Goal: Information Seeking & Learning: Find specific fact

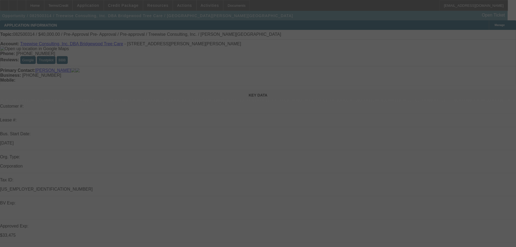
select select "0"
select select "3"
select select "0"
select select "6"
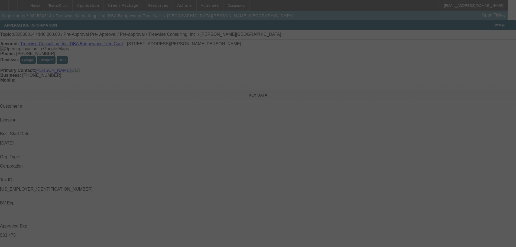
select select "0"
select select "3"
select select "0"
select select "6"
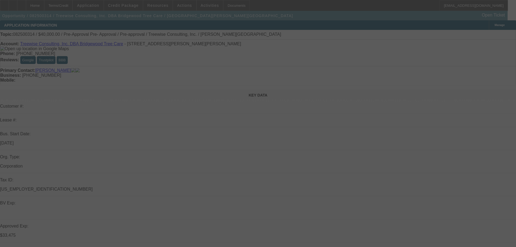
select select "0"
select select "3"
select select "0"
select select "6"
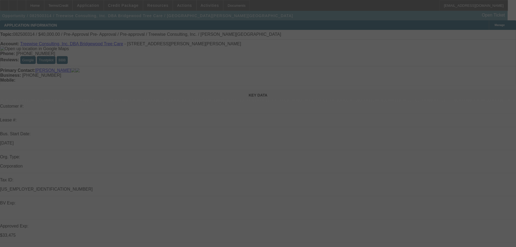
select select "0"
select select "3"
select select "0"
select select "6"
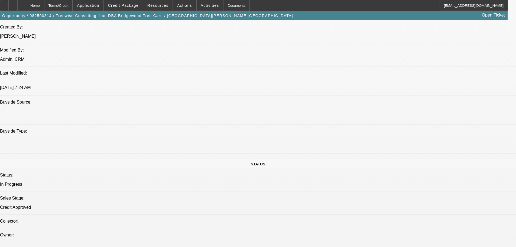
scroll to position [325, 0]
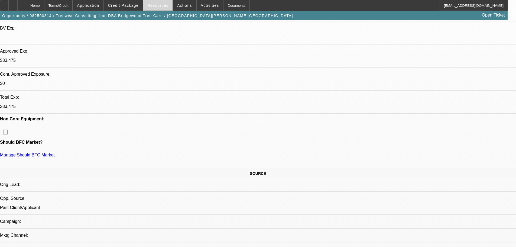
scroll to position [163, 0]
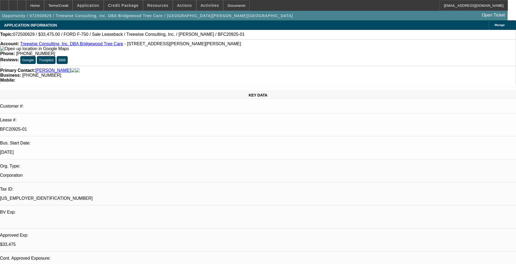
select select "0"
select select "2"
select select "0"
select select "6"
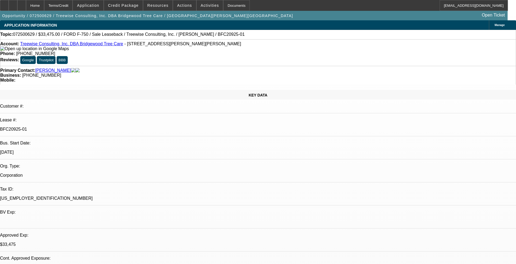
select select "0"
select select "6"
select select "0"
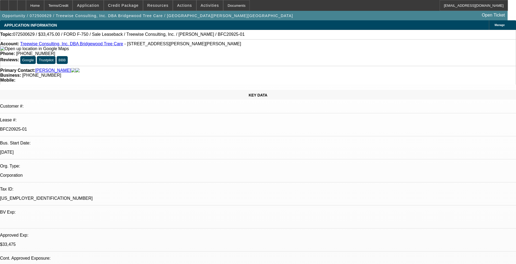
select select "0"
select select "6"
select select "0"
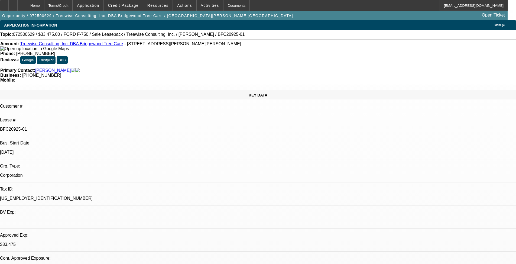
select select "0"
select select "6"
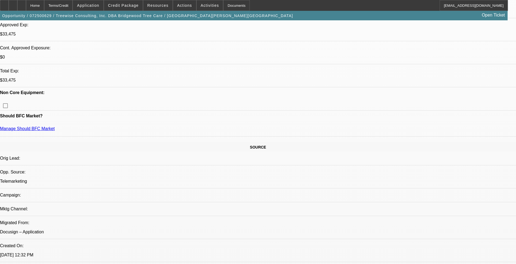
scroll to position [217, 0]
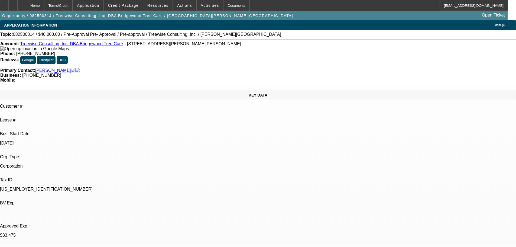
select select "0"
select select "3"
select select "0"
select select "6"
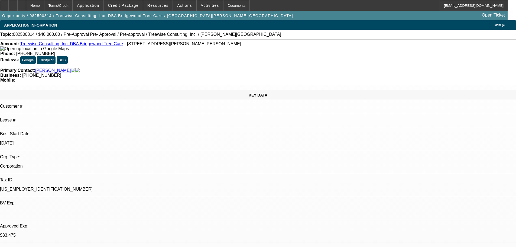
select select "0"
select select "3"
select select "0"
select select "6"
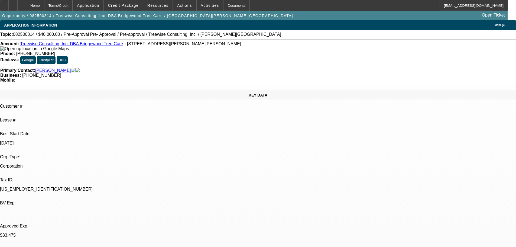
select select "0"
select select "3"
select select "0"
select select "6"
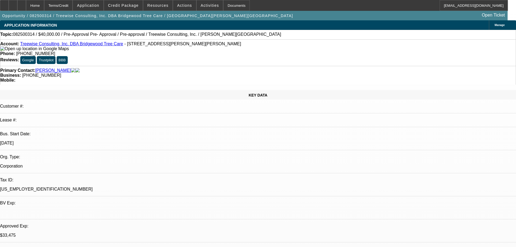
select select "0"
select select "3"
select select "0"
select select "6"
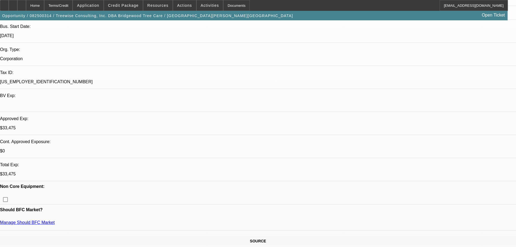
scroll to position [108, 0]
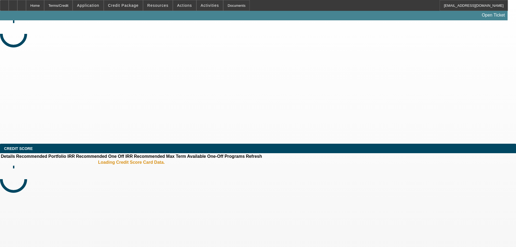
select select "0"
select select "2"
select select "0"
select select "6"
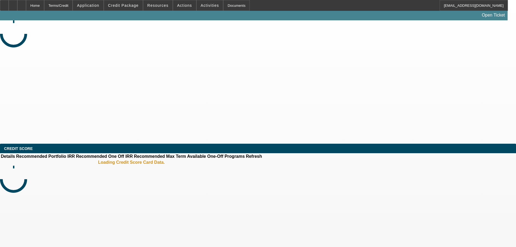
select select "0"
select select "2"
select select "0"
select select "6"
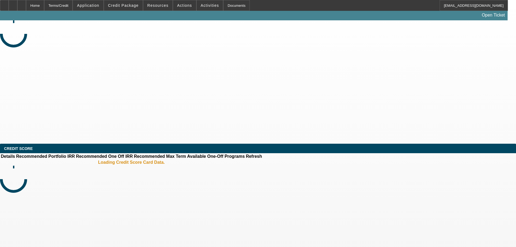
select select "0"
select select "2"
select select "0"
select select "6"
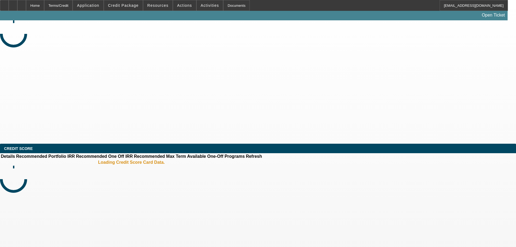
select select "0"
select select "2"
select select "0"
select select "6"
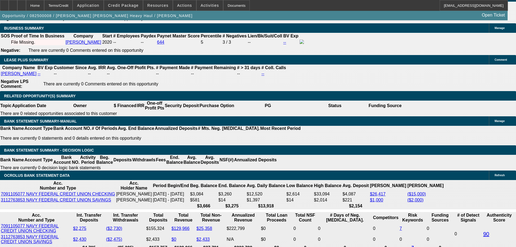
scroll to position [921, 0]
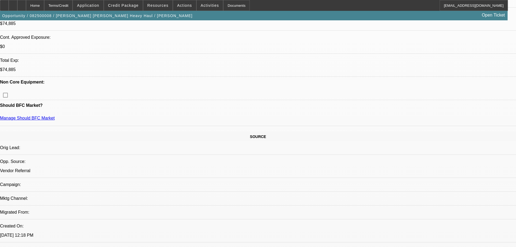
scroll to position [217, 0]
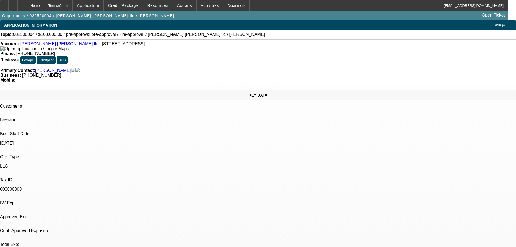
select select "0"
select select "2"
select select "0"
select select "6"
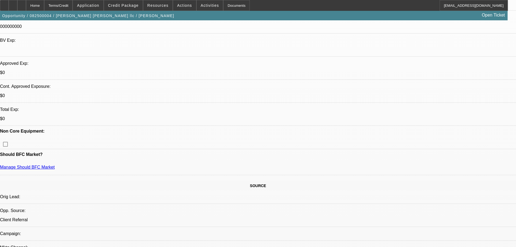
scroll to position [32, 0]
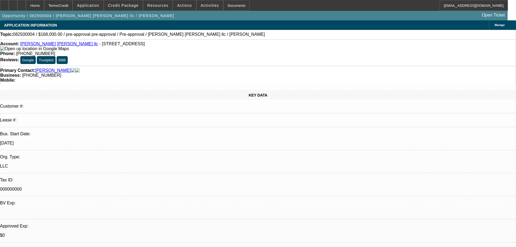
click at [35, 46] on link "[PERSON_NAME] [PERSON_NAME] llc" at bounding box center [59, 43] width 78 height 5
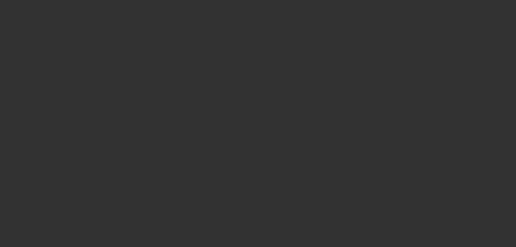
select select "0"
select select "2"
select select "0"
select select "6"
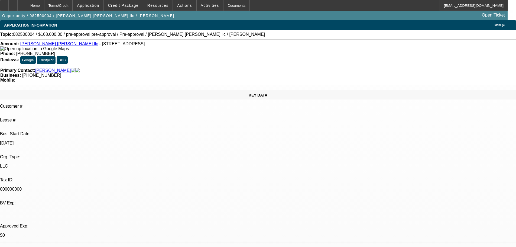
click at [35, 45] on link "[PERSON_NAME] [PERSON_NAME] llc" at bounding box center [59, 43] width 78 height 5
click at [123, 8] on span at bounding box center [123, 5] width 39 height 13
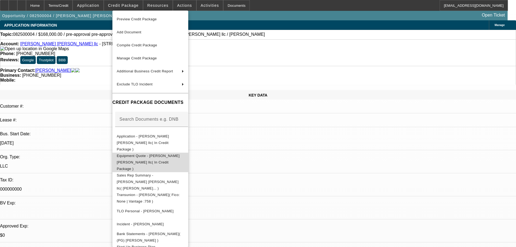
click at [167, 154] on span "Equipment Quote - [PERSON_NAME] [PERSON_NAME] llc( In Credit Package )" at bounding box center [148, 162] width 63 height 17
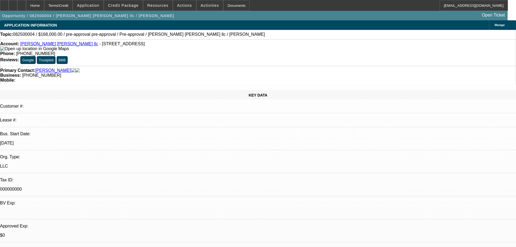
click at [42, 48] on div "Account: [PERSON_NAME] [PERSON_NAME] llc - [STREET_ADDRESS]" at bounding box center [258, 46] width 516 height 10
click at [44, 46] on link "[PERSON_NAME] [PERSON_NAME] llc" at bounding box center [59, 43] width 78 height 5
